Goal: Information Seeking & Learning: Learn about a topic

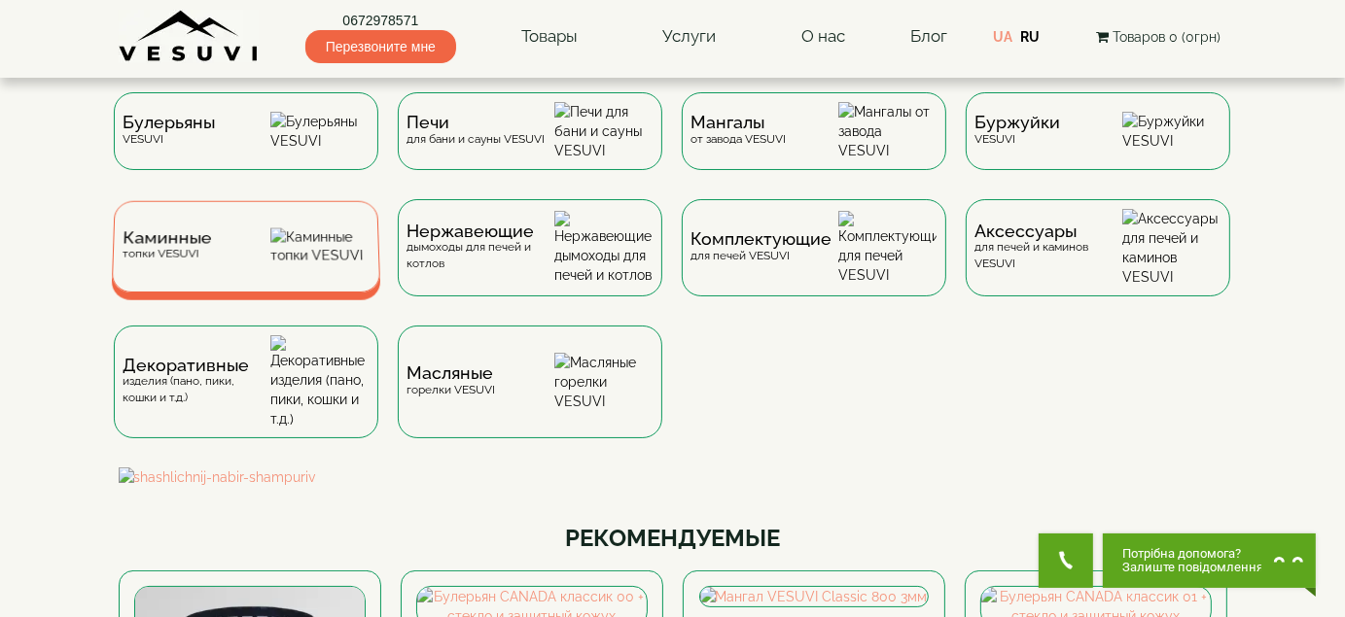
drag, startPoint x: 150, startPoint y: 262, endPoint x: 172, endPoint y: 262, distance: 22.4
click at [150, 246] on span "Каминные" at bounding box center [167, 238] width 89 height 15
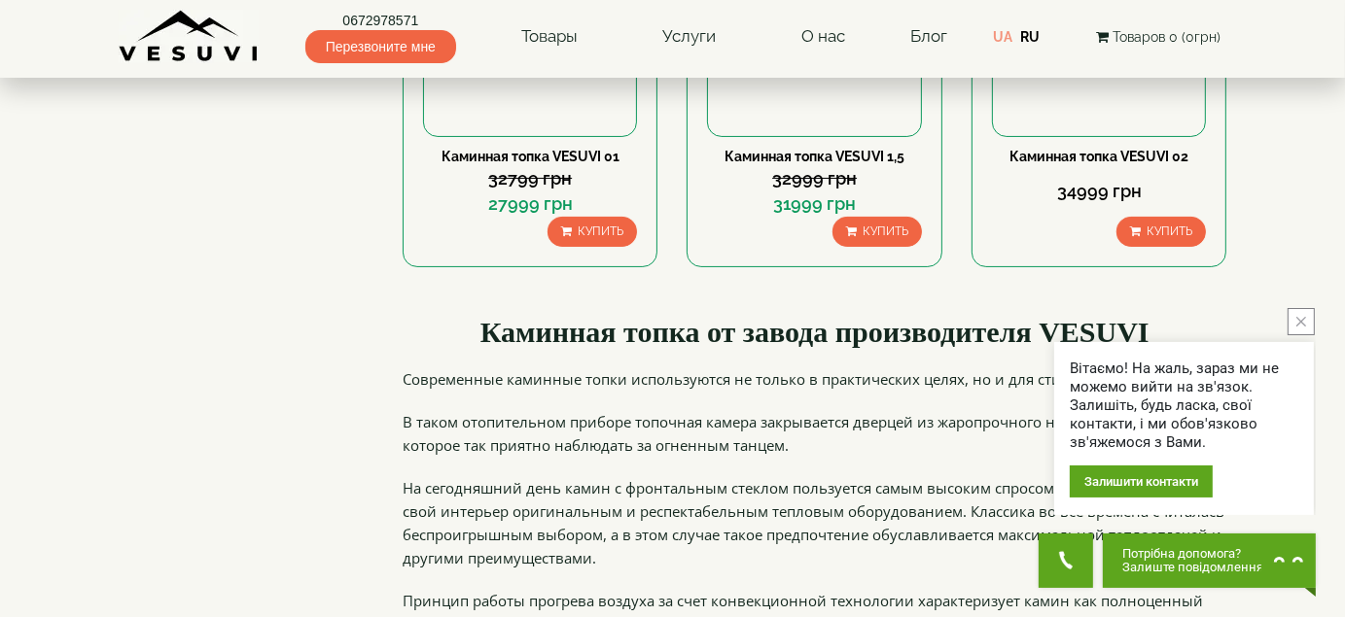
scroll to position [97, 0]
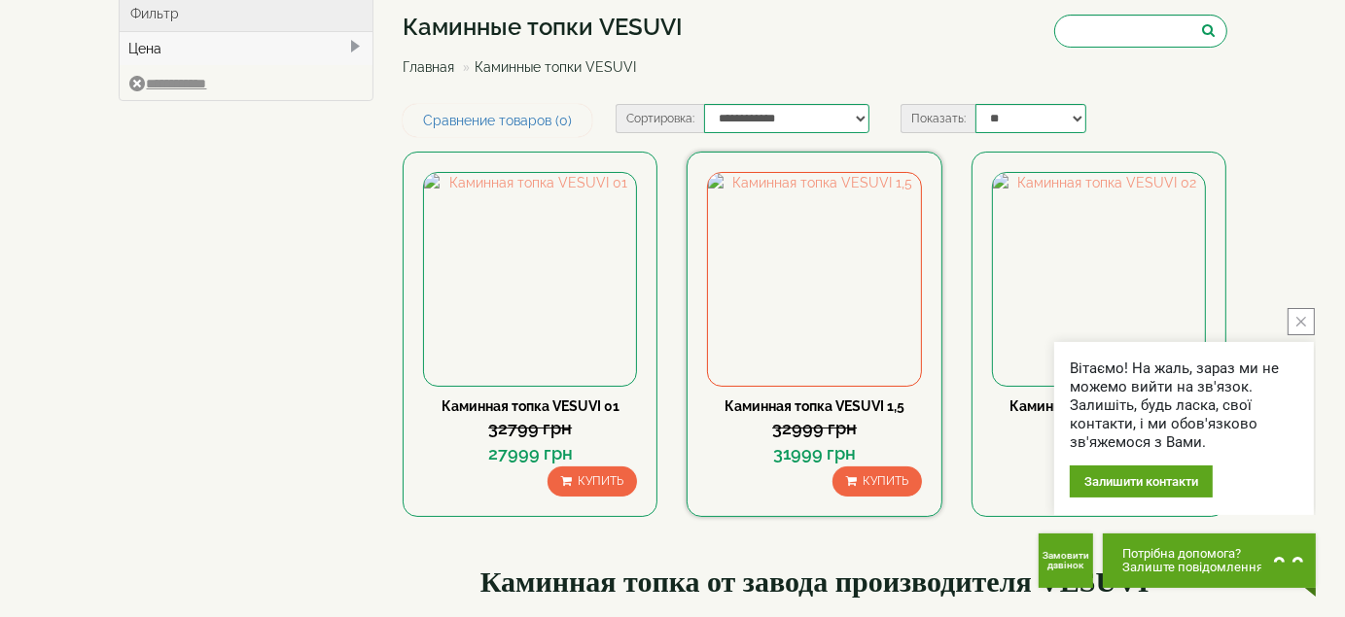
drag, startPoint x: 789, startPoint y: 407, endPoint x: 811, endPoint y: 429, distance: 30.9
click at [789, 407] on link "Каминная топка VESUVI 1,5" at bounding box center [814, 407] width 180 height 16
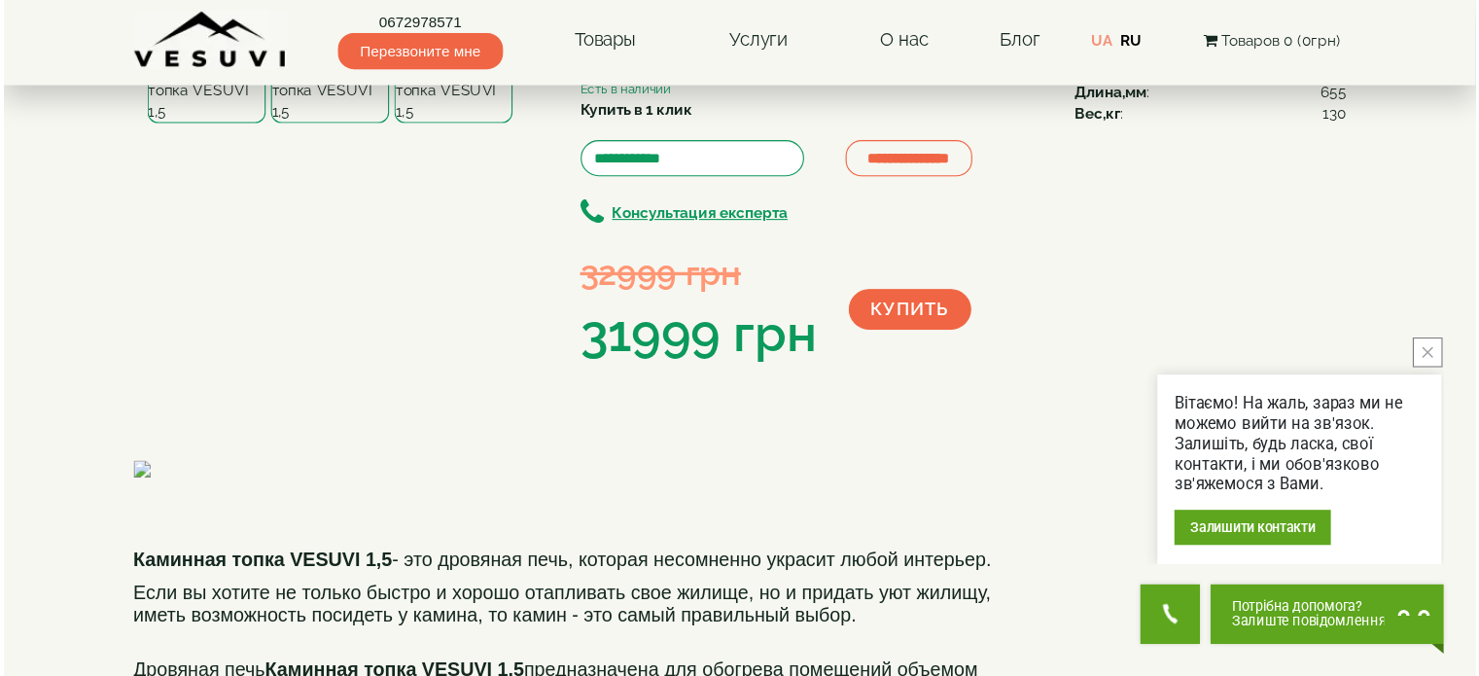
scroll to position [97, 0]
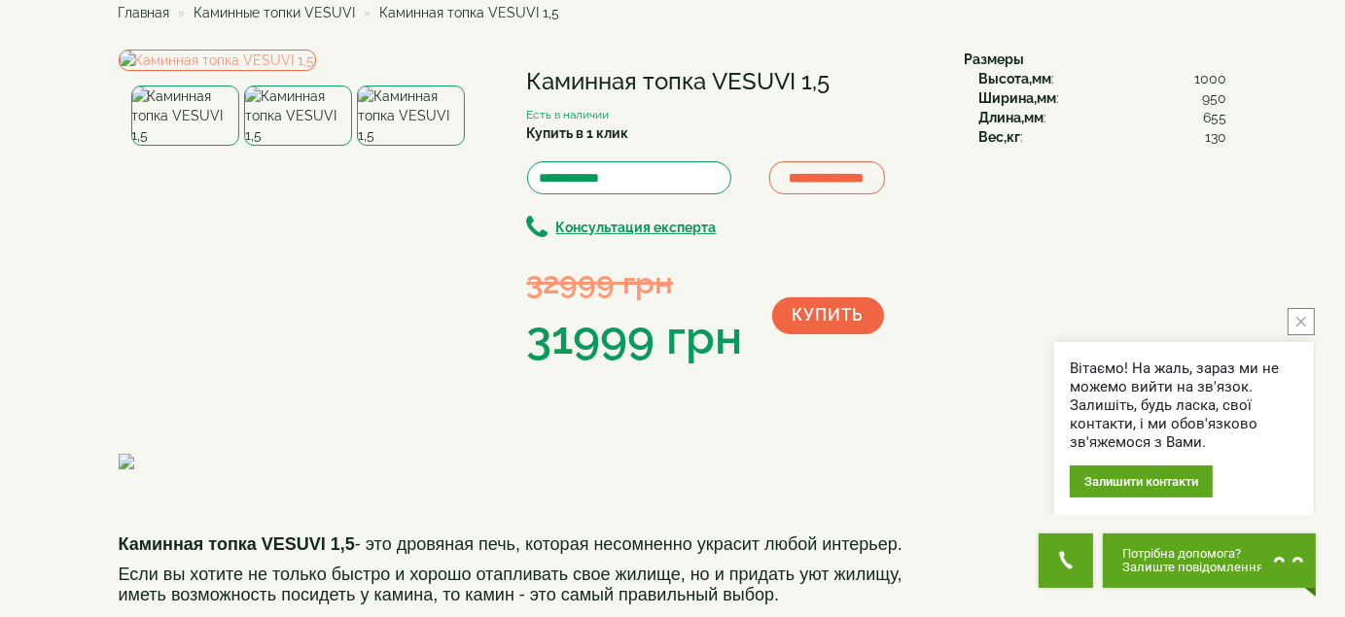
click at [300, 146] on img at bounding box center [298, 116] width 108 height 60
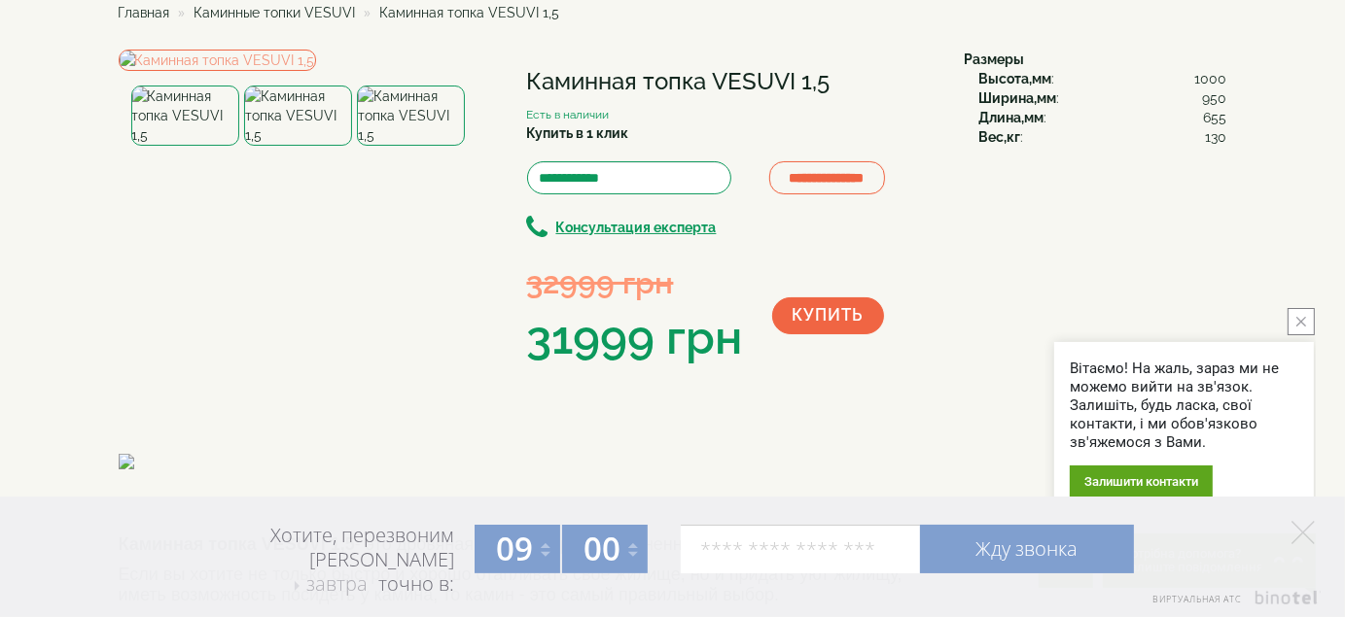
click at [180, 146] on img at bounding box center [185, 116] width 108 height 60
click at [274, 146] on img at bounding box center [298, 116] width 108 height 60
click at [395, 146] on img at bounding box center [411, 116] width 108 height 60
click at [275, 71] on img at bounding box center [217, 60] width 197 height 21
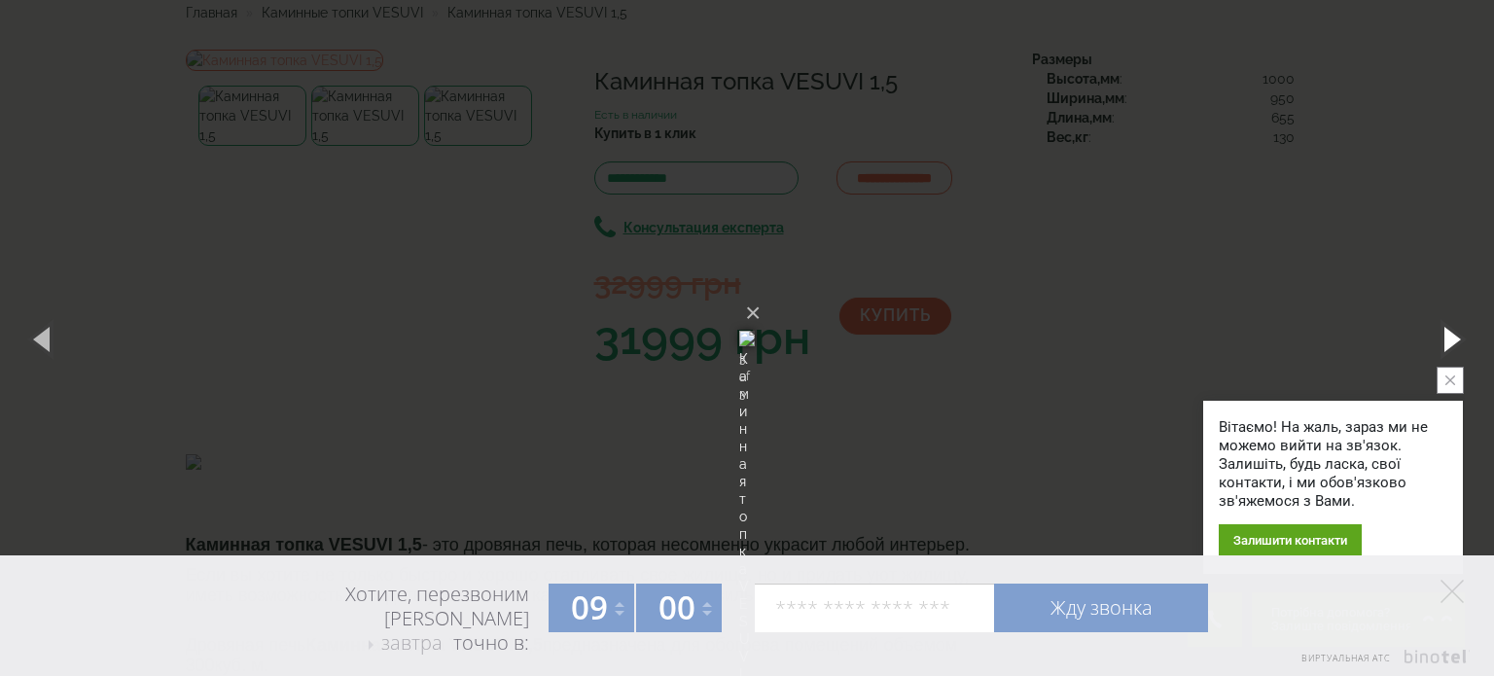
click at [1344, 333] on button "button" at bounding box center [1450, 338] width 88 height 107
click at [1344, 336] on button "button" at bounding box center [1450, 338] width 88 height 107
click at [1344, 335] on button "button" at bounding box center [1450, 338] width 88 height 107
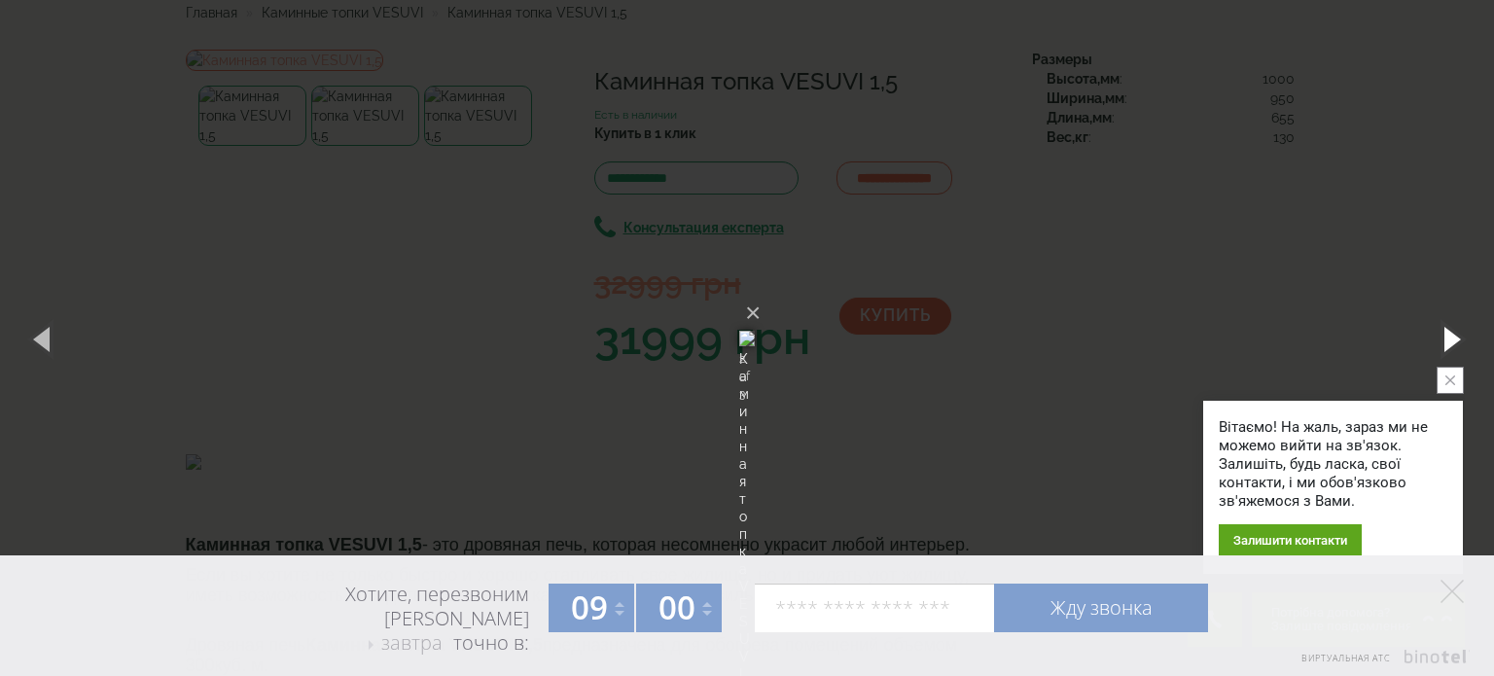
click at [1344, 335] on button "button" at bounding box center [1450, 338] width 88 height 107
click at [760, 292] on button "×" at bounding box center [753, 313] width 16 height 43
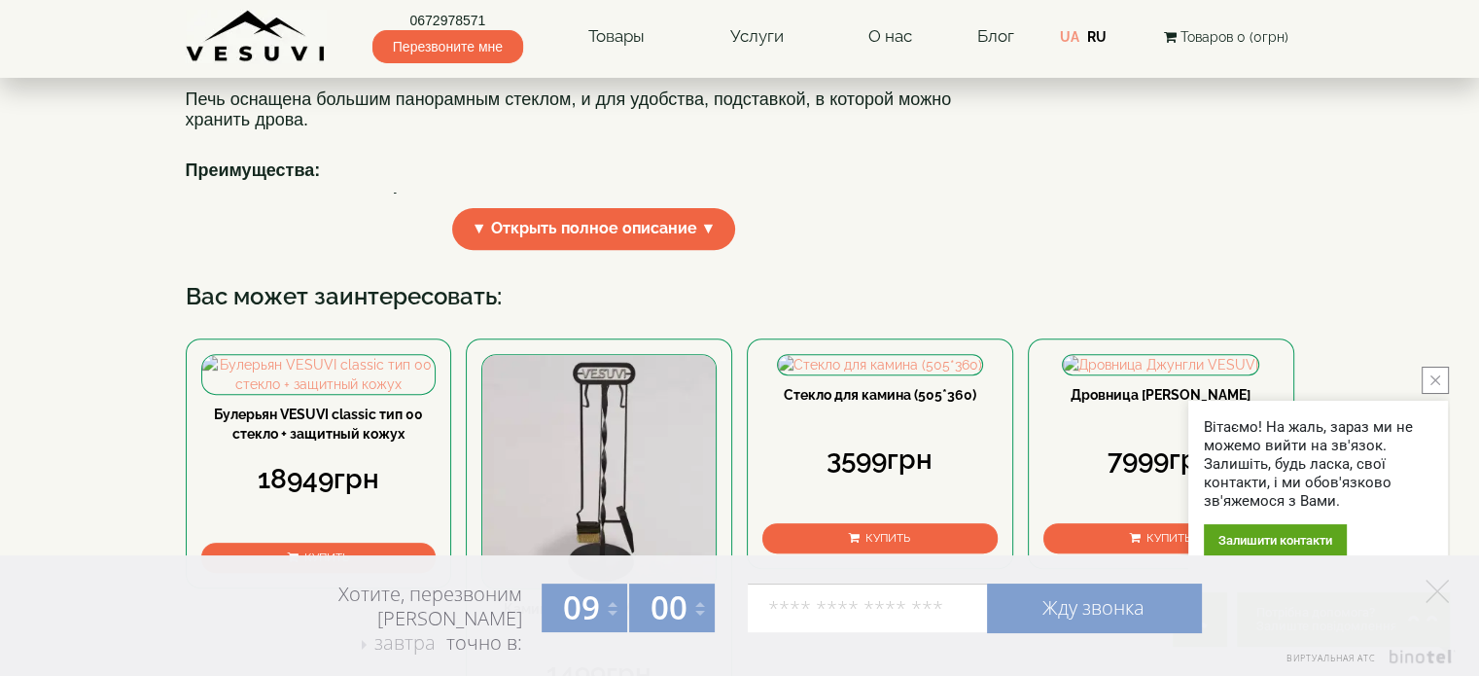
scroll to position [681, 0]
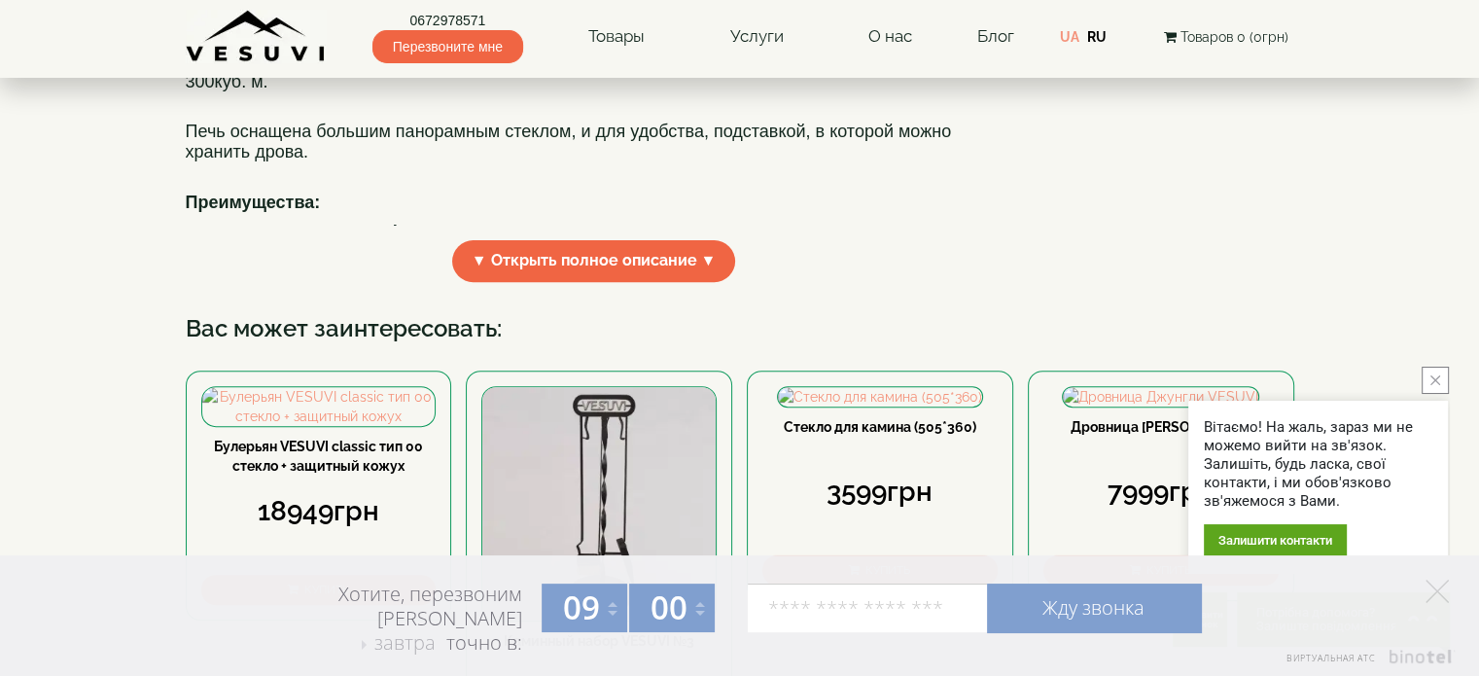
click at [666, 282] on span "▼ Открыть полное описание ▼" at bounding box center [594, 261] width 284 height 42
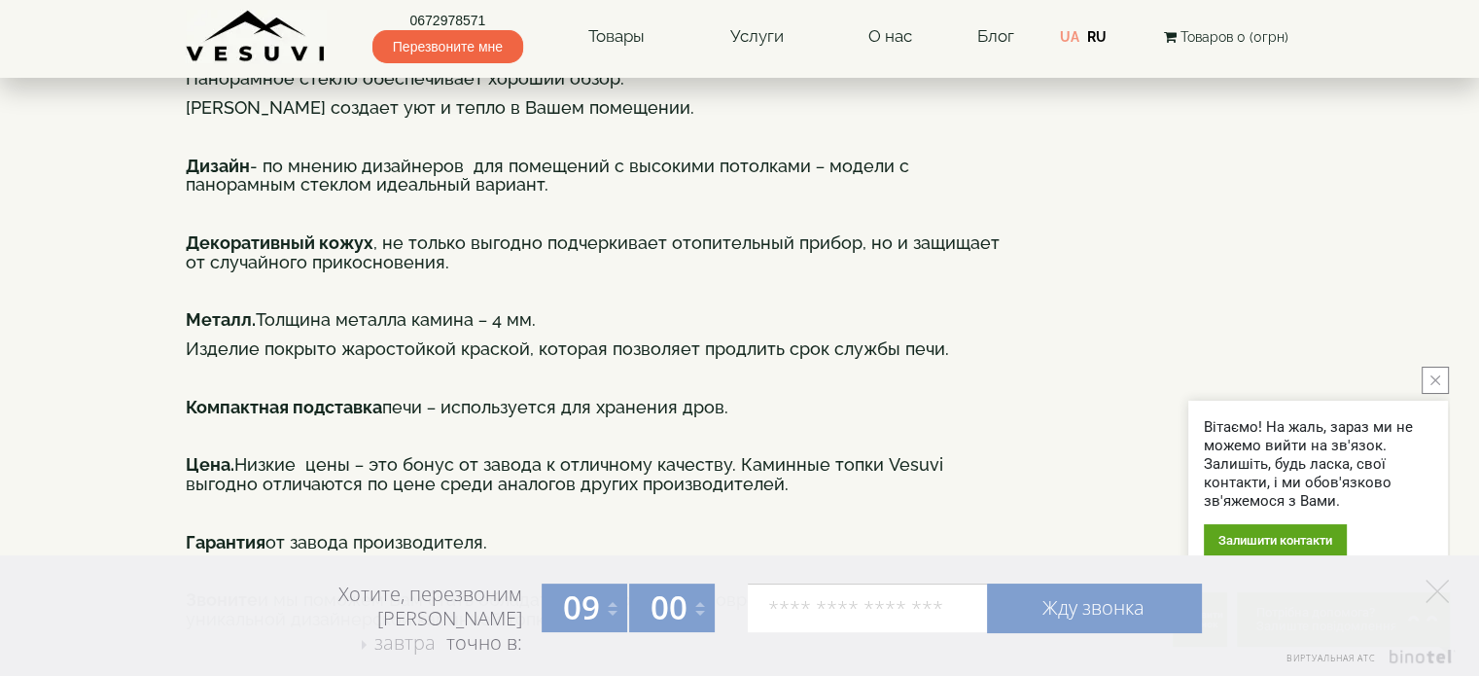
scroll to position [875, 0]
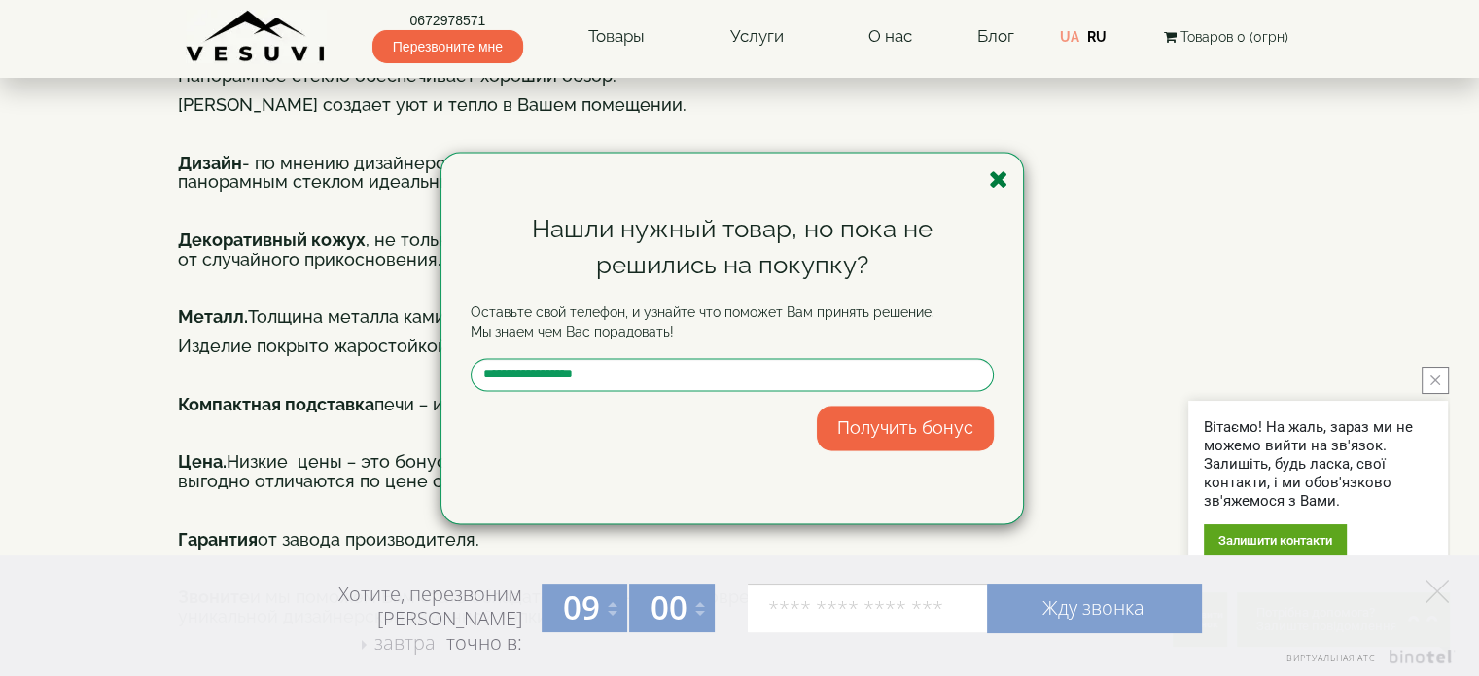
click at [997, 174] on icon "button" at bounding box center [998, 179] width 19 height 24
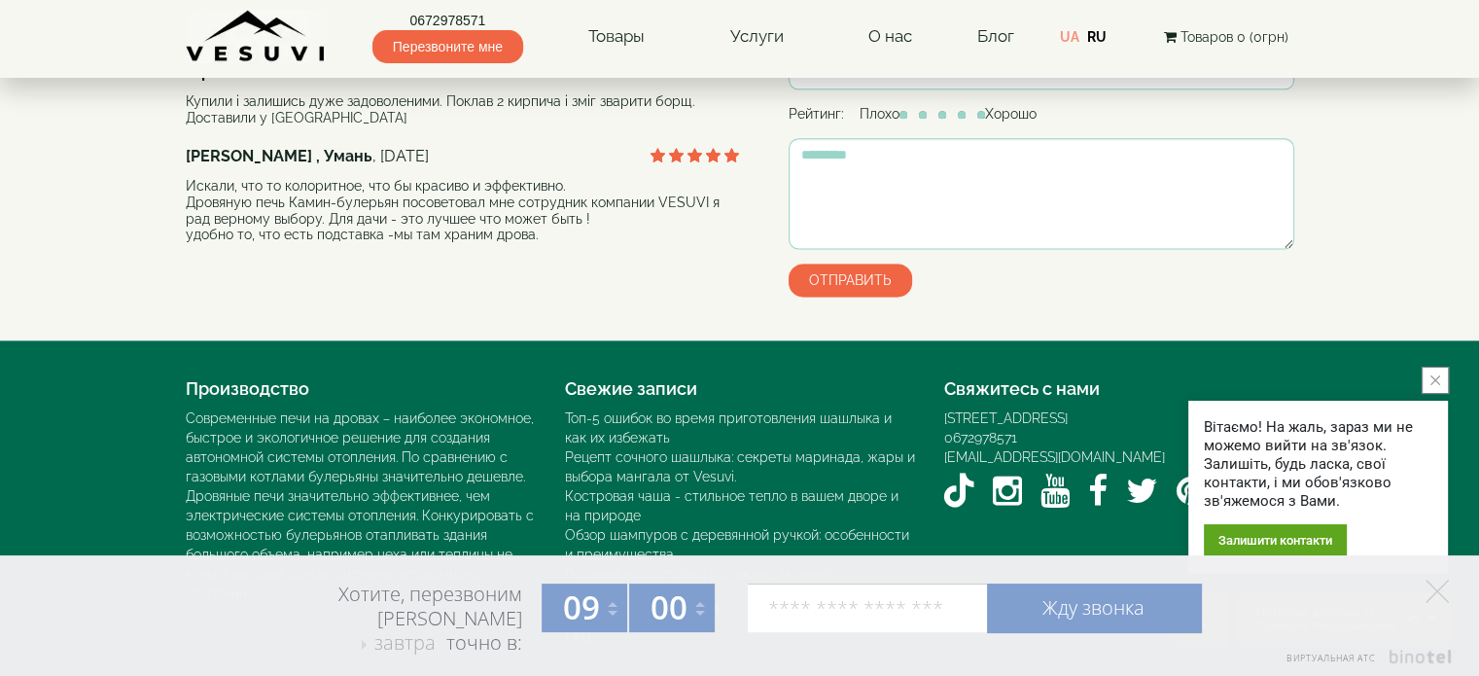
scroll to position [3010, 0]
click at [1344, 594] on polygon at bounding box center [1436, 591] width 23 height 23
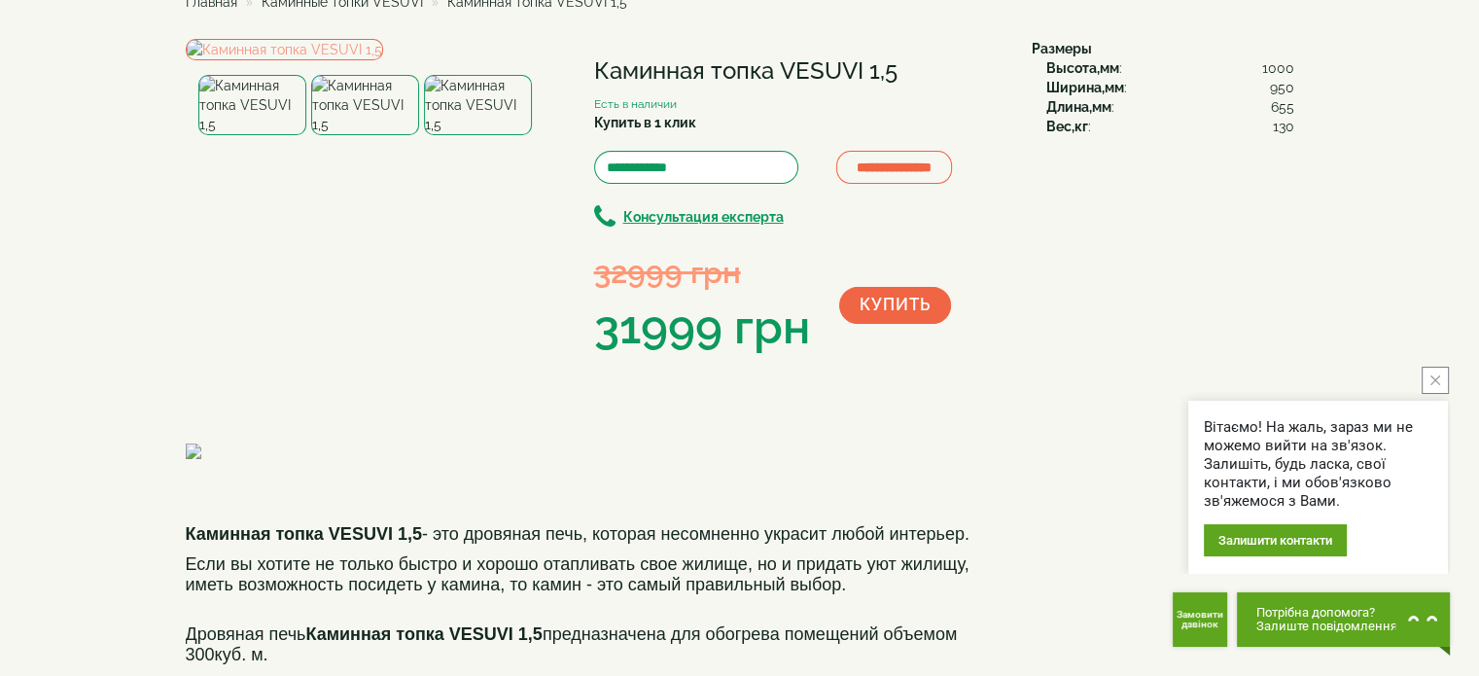
scroll to position [0, 0]
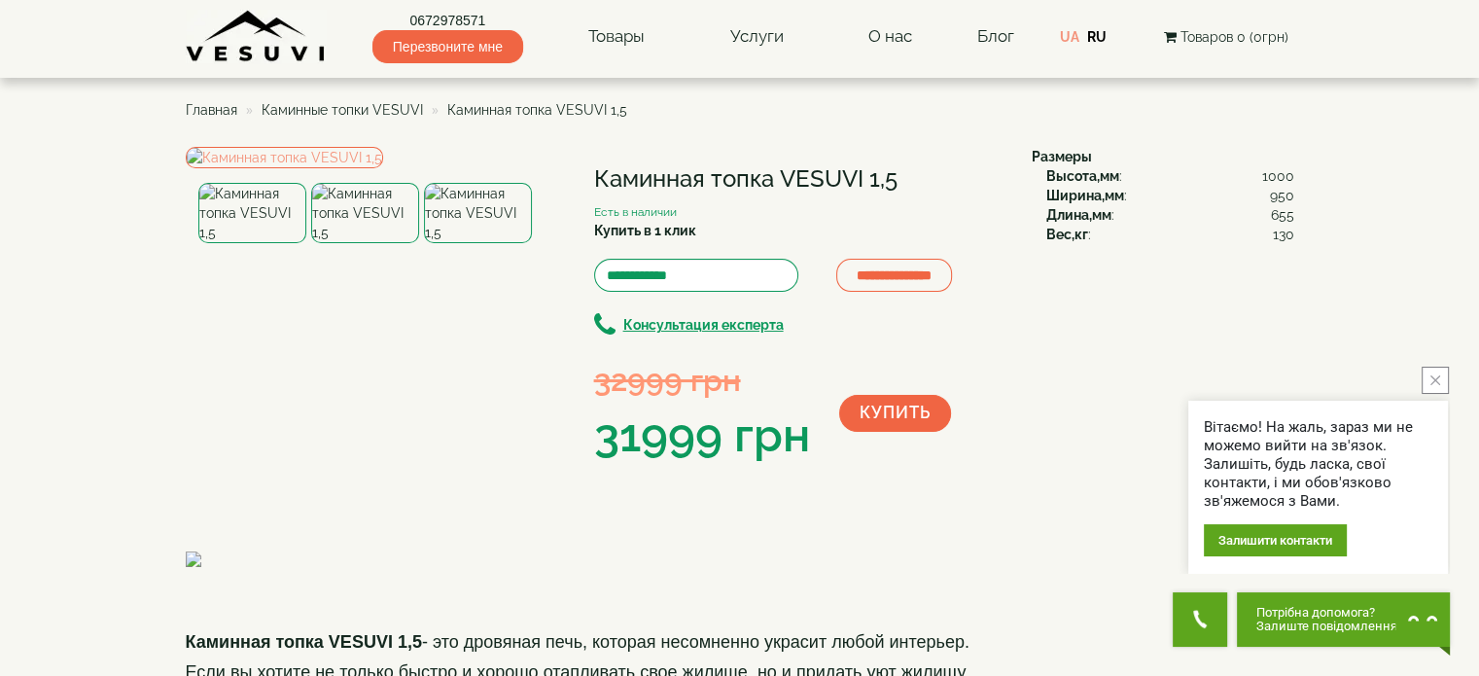
drag, startPoint x: 599, startPoint y: 174, endPoint x: 885, endPoint y: 174, distance: 285.9
click at [903, 173] on h1 "Каминная топка VESUVI 1,5" at bounding box center [798, 178] width 408 height 25
copy h1 "Каминная топка VESUVI 1,5"
